Goal: Task Accomplishment & Management: Manage account settings

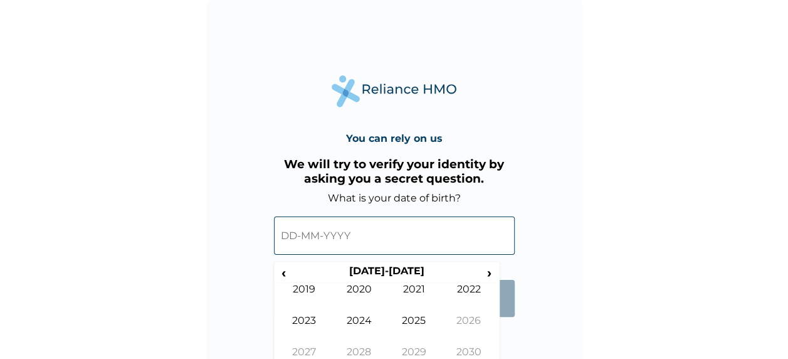
click at [321, 249] on input "text" at bounding box center [394, 235] width 241 height 38
click at [306, 234] on input "text" at bounding box center [394, 235] width 241 height 38
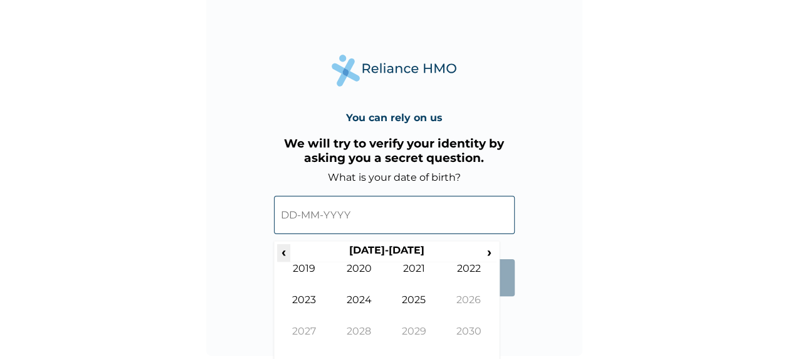
click at [286, 251] on span "‹" at bounding box center [283, 252] width 13 height 16
click at [434, 302] on td "1995" at bounding box center [414, 308] width 55 height 31
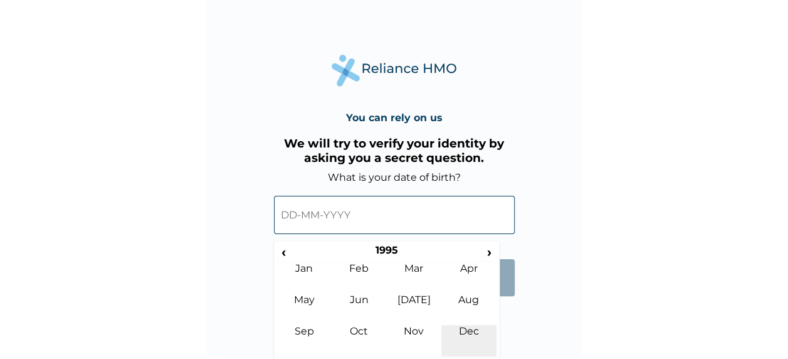
click at [480, 337] on td "Dec" at bounding box center [468, 340] width 55 height 31
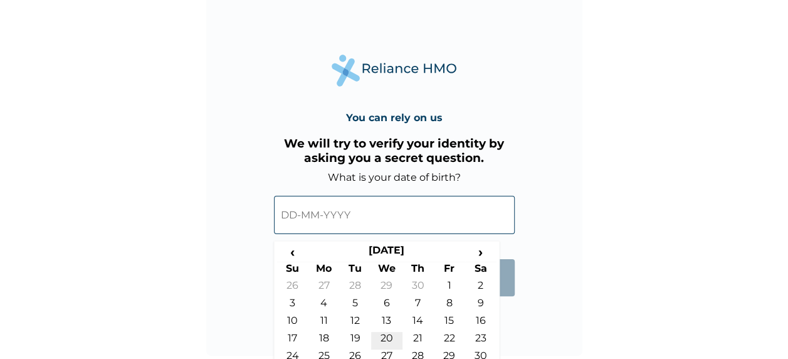
click at [381, 335] on td "20" at bounding box center [386, 341] width 31 height 18
type input "[DATE]"
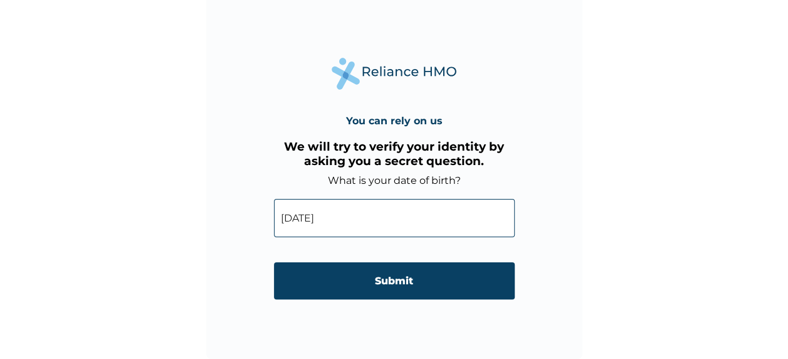
scroll to position [18, 0]
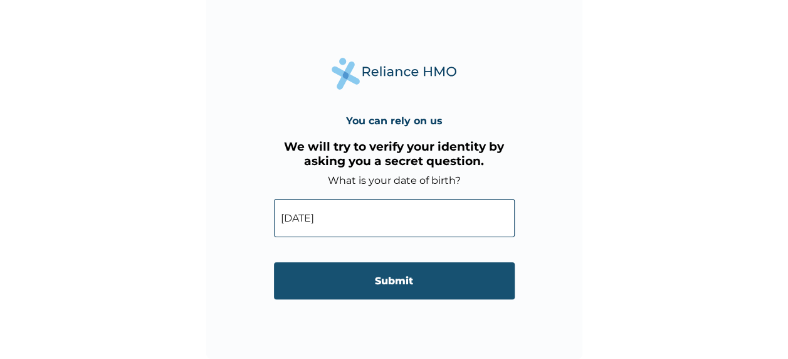
click at [364, 275] on input "Submit" at bounding box center [394, 280] width 241 height 37
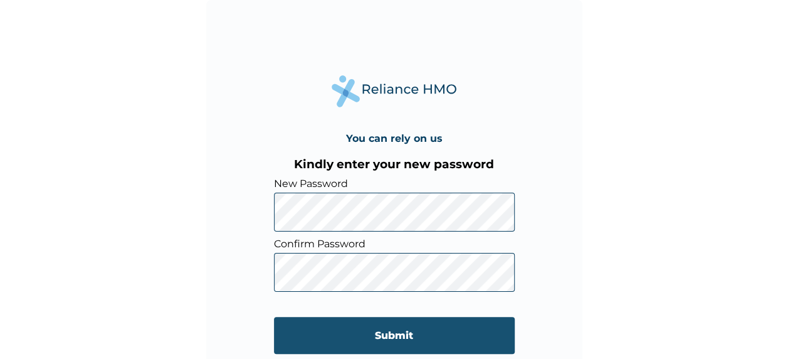
click at [390, 322] on input "Submit" at bounding box center [394, 335] width 241 height 37
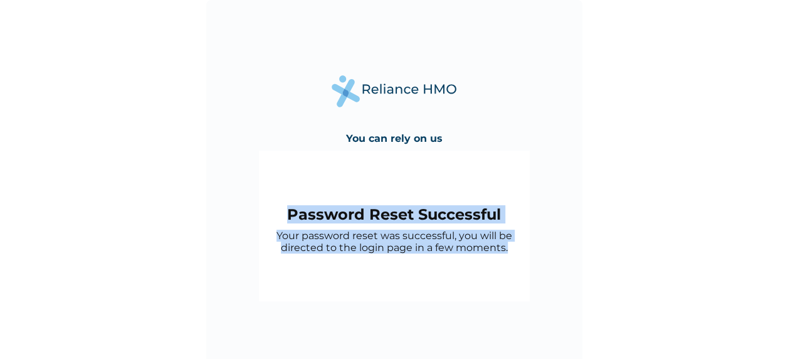
scroll to position [18, 0]
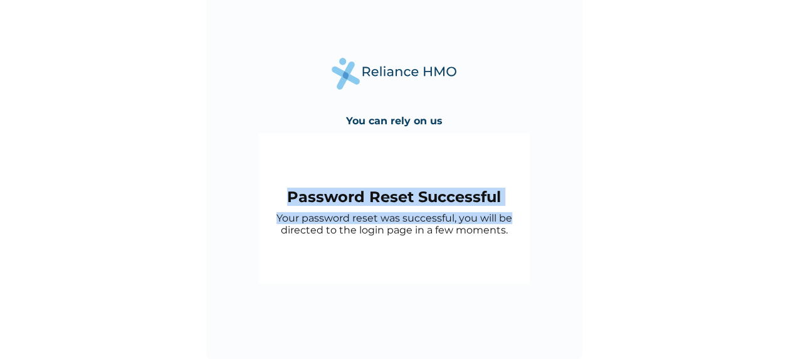
drag, startPoint x: 290, startPoint y: 211, endPoint x: 538, endPoint y: 226, distance: 248.7
click at [538, 226] on div "You can rely on us Password Reset Successful Your password reset was successful…" at bounding box center [394, 170] width 376 height 376
drag, startPoint x: 538, startPoint y: 226, endPoint x: 516, endPoint y: 232, distance: 22.8
click at [516, 232] on p "Your password reset was successful, you will be directed to the login page in a…" at bounding box center [394, 224] width 258 height 24
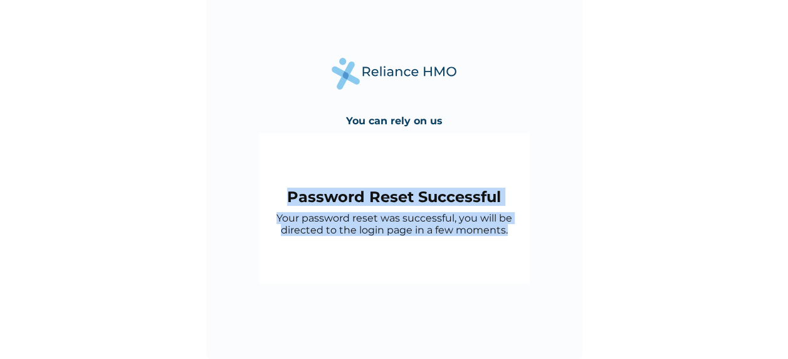
click at [513, 233] on p "Your password reset was successful, you will be directed to the login page in a…" at bounding box center [394, 224] width 258 height 24
click at [510, 234] on p "Your password reset was successful, you will be directed to the login page in a…" at bounding box center [394, 224] width 258 height 24
drag, startPoint x: 286, startPoint y: 196, endPoint x: 523, endPoint y: 245, distance: 242.1
click at [523, 245] on div "Password Reset Successful Your password reset was successful, you will be direc…" at bounding box center [394, 208] width 271 height 150
